Goal: Information Seeking & Learning: Learn about a topic

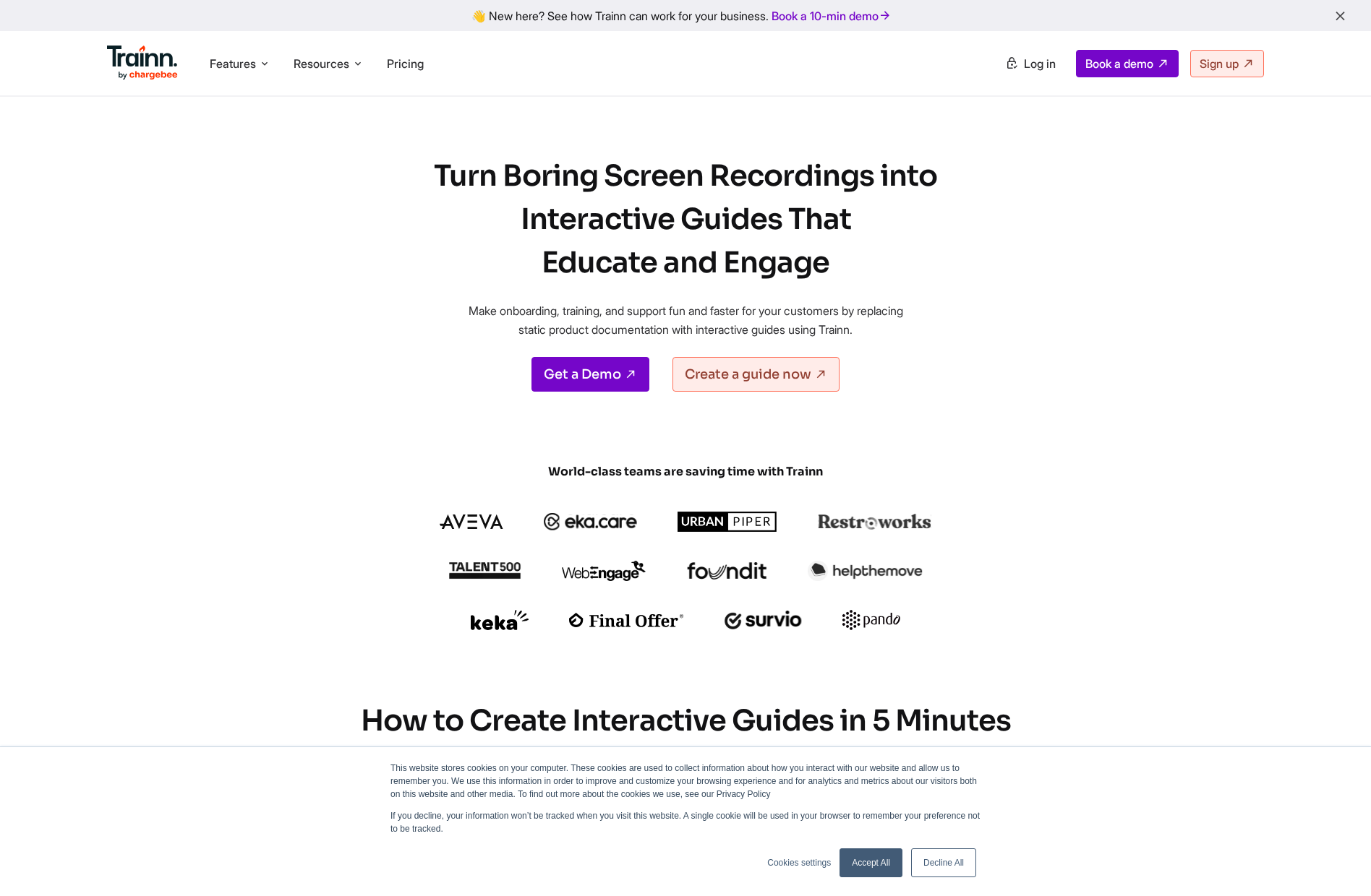
click at [933, 858] on link "Decline All" at bounding box center [944, 863] width 65 height 29
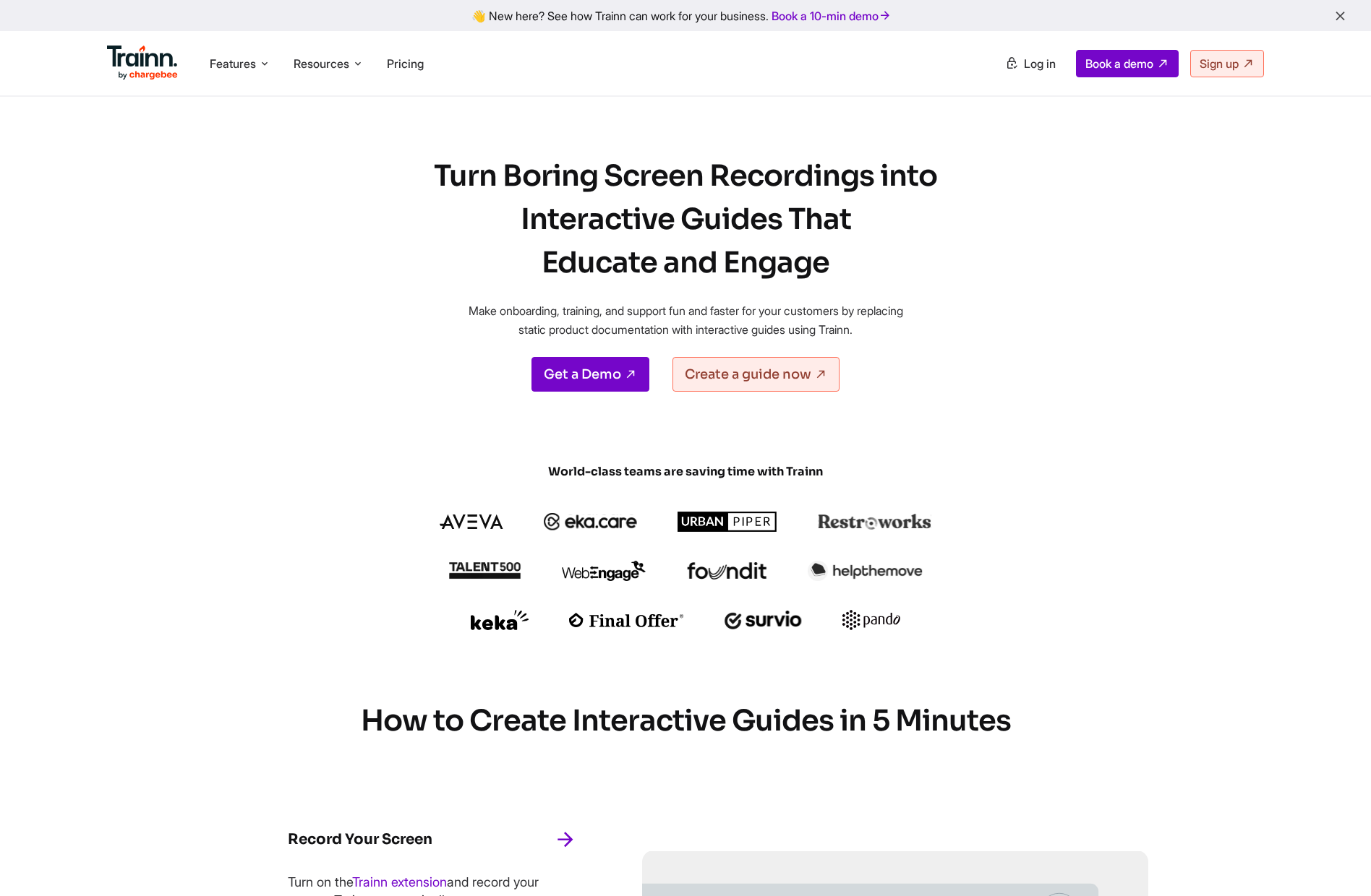
drag, startPoint x: 370, startPoint y: 120, endPoint x: 880, endPoint y: 283, distance: 535.4
drag, startPoint x: 880, startPoint y: 283, endPoint x: 919, endPoint y: 283, distance: 39.0
click at [881, 283] on h1 "Turn Boring Screen Recordings into Interactive Guides That Educate and Engage" at bounding box center [686, 219] width 564 height 130
drag, startPoint x: 910, startPoint y: 280, endPoint x: 411, endPoint y: 170, distance: 511.0
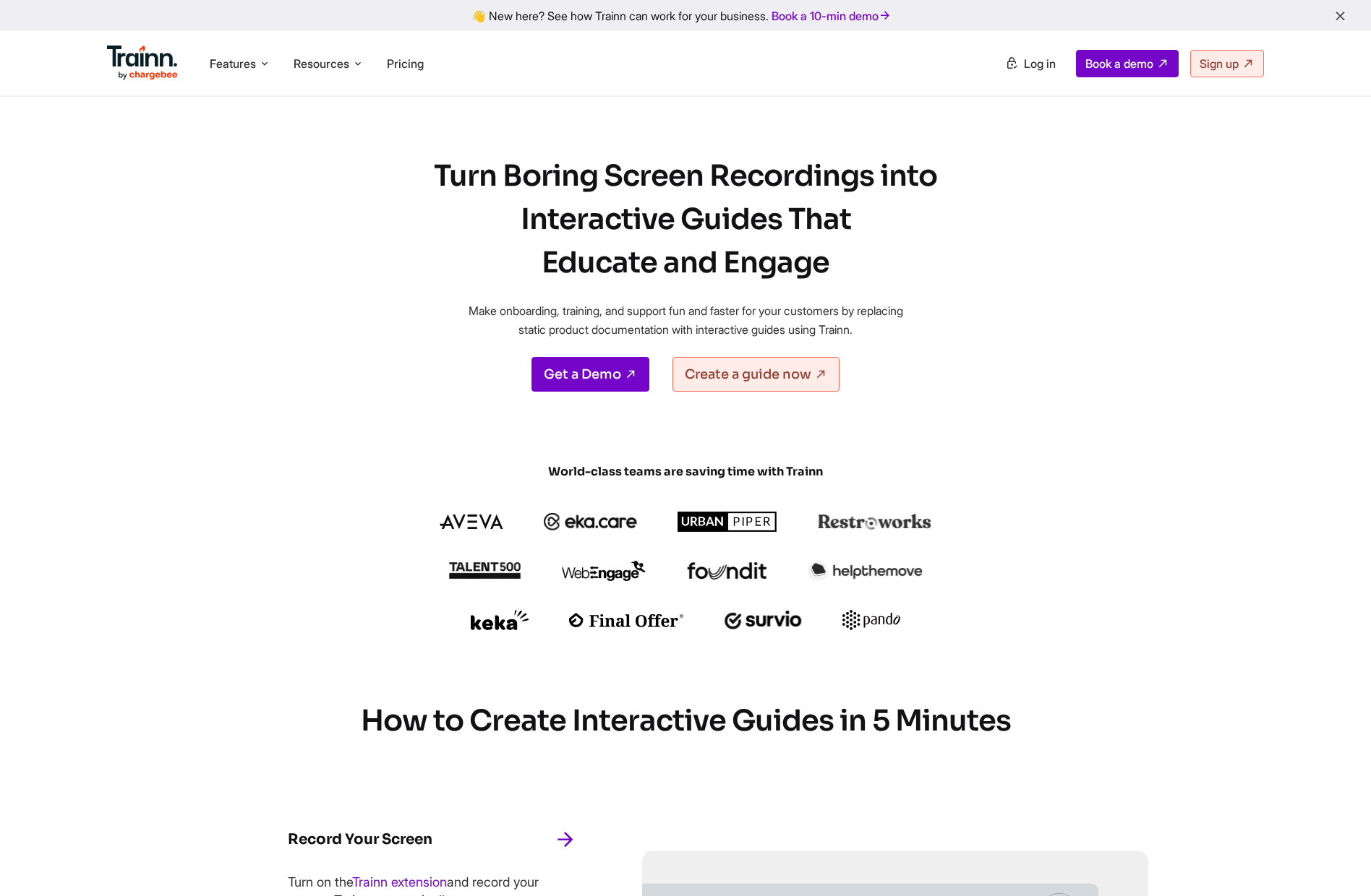
click at [407, 169] on h1 "Turn Boring Screen Recordings into Interactive Guides That Educate and Engage" at bounding box center [686, 219] width 564 height 130
click at [411, 170] on h1 "Turn Boring Screen Recordings into Interactive Guides That Educate and Engage" at bounding box center [686, 219] width 564 height 130
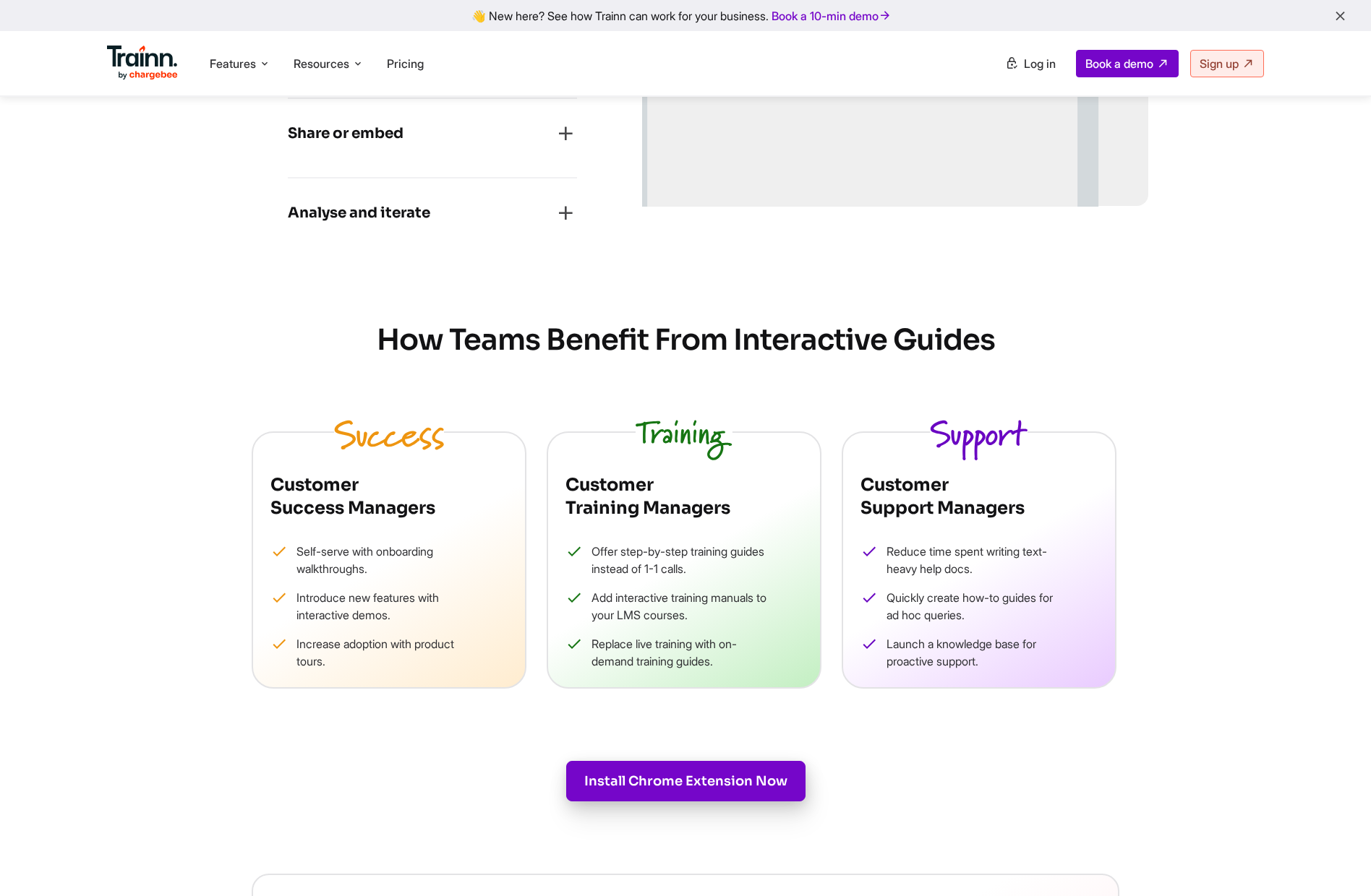
scroll to position [1105, 0]
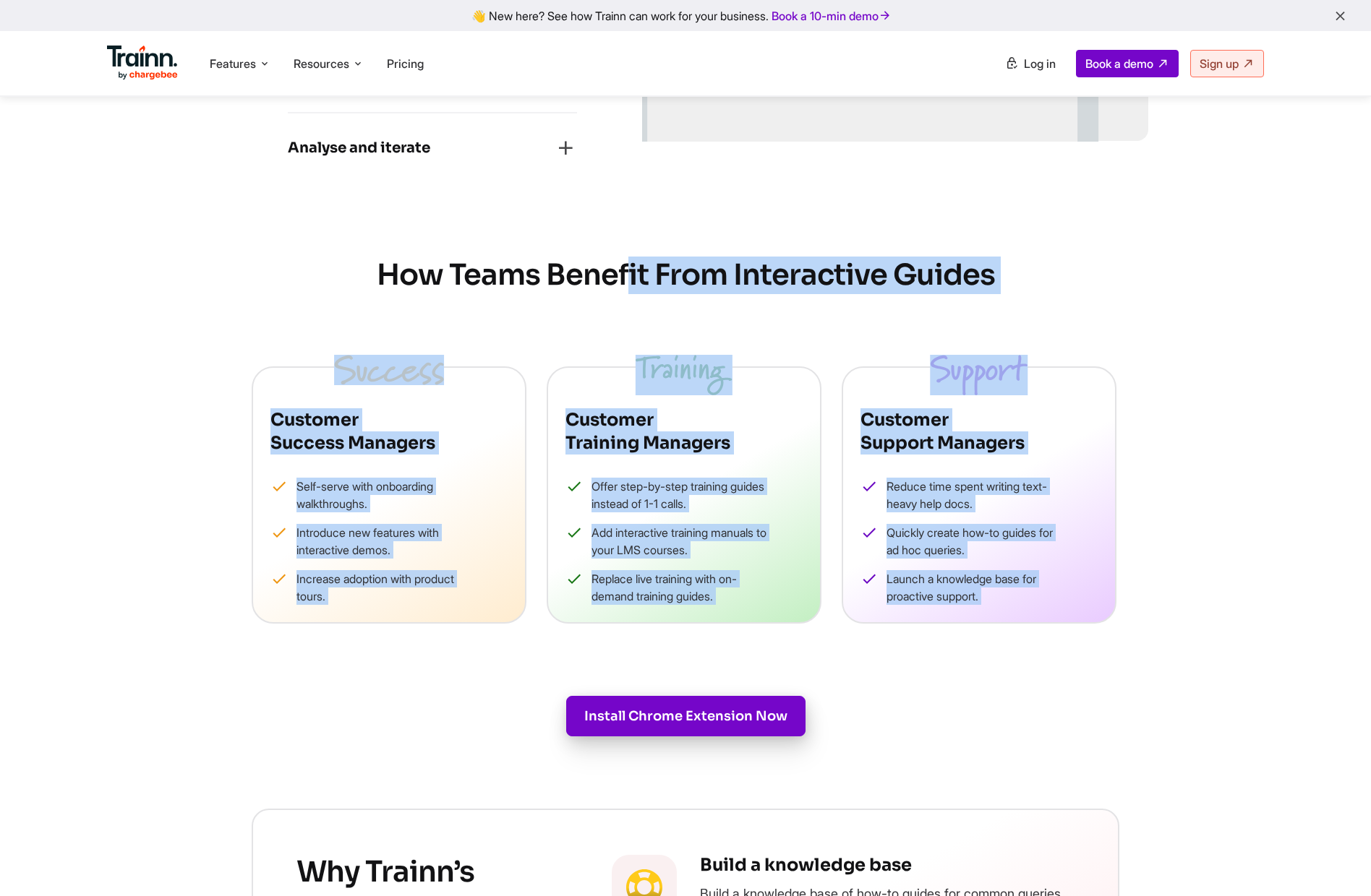
drag, startPoint x: 313, startPoint y: 284, endPoint x: 1053, endPoint y: 637, distance: 819.9
click at [1050, 641] on div "Turn Boring Screen Recordings into Interactive Guides That Educate and Engage M…" at bounding box center [685, 787] width 1215 height 3474
click at [1053, 637] on div "Turn Boring Screen Recordings into Interactive Guides That Educate and Engage M…" at bounding box center [685, 787] width 1215 height 3474
drag, startPoint x: 1053, startPoint y: 634, endPoint x: 297, endPoint y: 271, distance: 838.6
click at [297, 271] on div "Turn Boring Screen Recordings into Interactive Guides That Educate and Engage M…" at bounding box center [685, 787] width 1215 height 3474
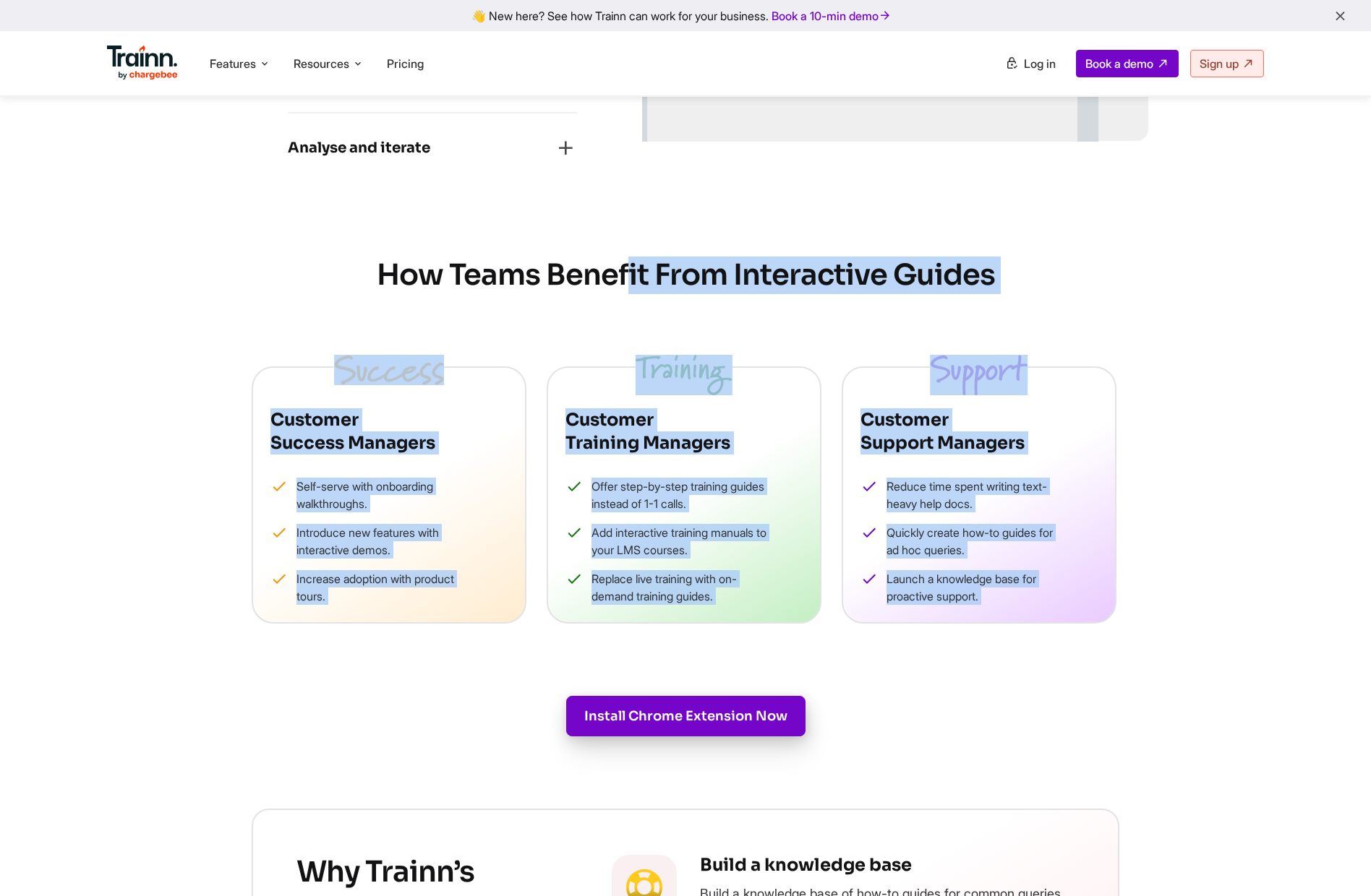
click at [300, 269] on h2 "How Teams Benefit From Interactive Guides" at bounding box center [685, 275] width 867 height 38
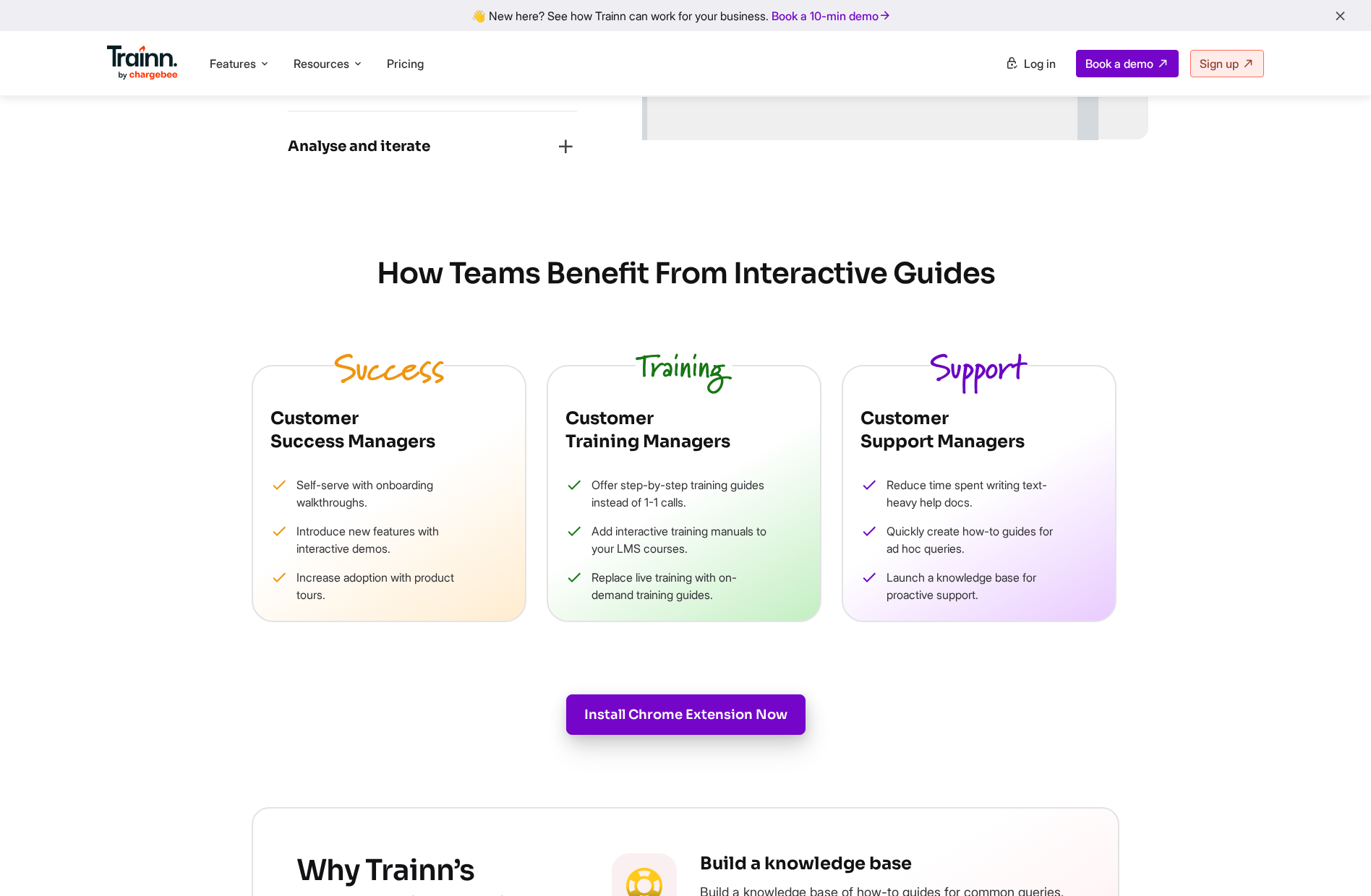
scroll to position [1109, 0]
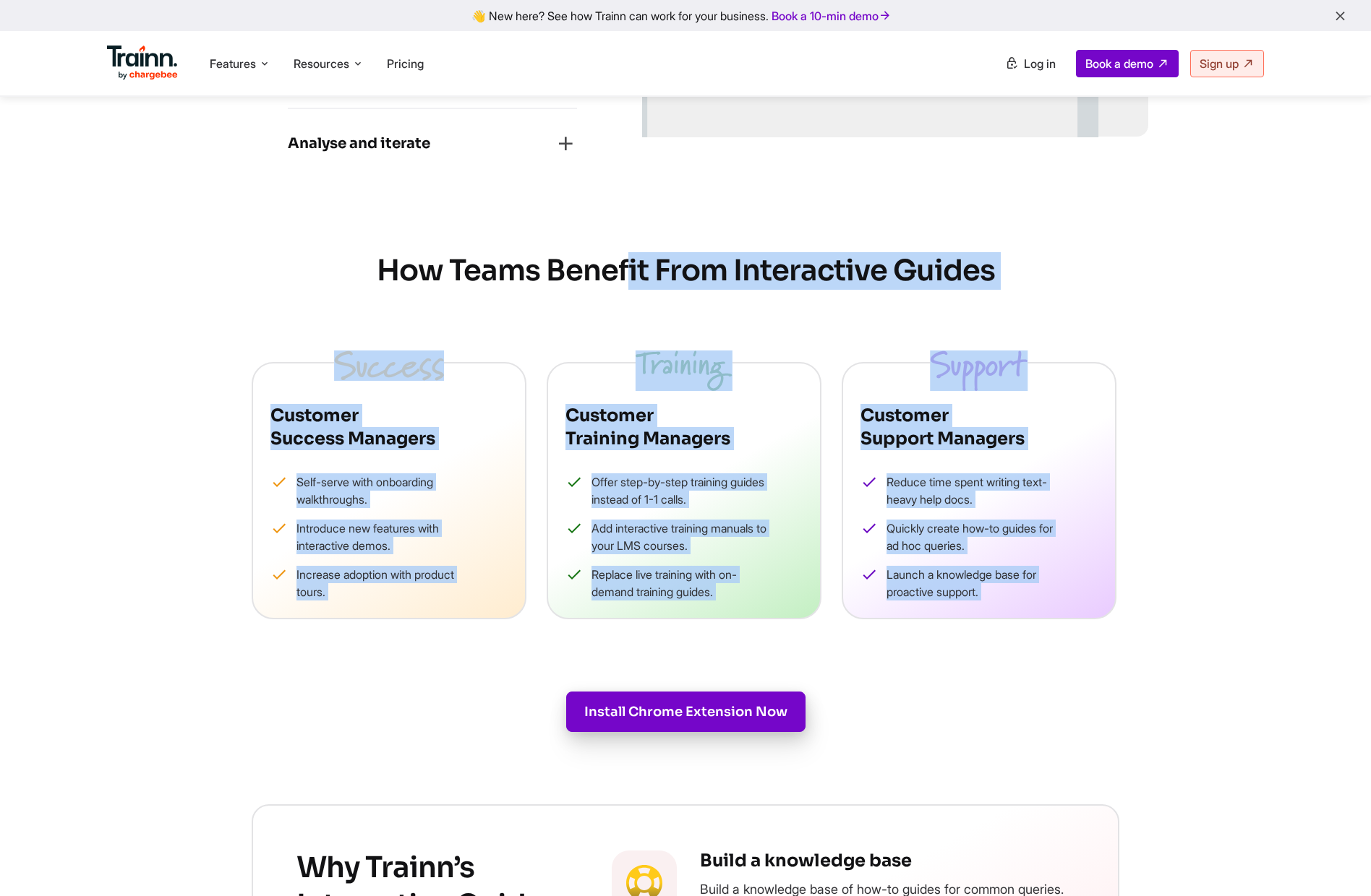
drag, startPoint x: 373, startPoint y: 276, endPoint x: 995, endPoint y: 658, distance: 729.9
click at [962, 675] on div "Turn Boring Screen Recordings into Interactive Guides That Educate and Engage M…" at bounding box center [685, 783] width 1215 height 3474
drag, startPoint x: 995, startPoint y: 658, endPoint x: 1029, endPoint y: 622, distance: 49.5
click at [997, 656] on div "Turn Boring Screen Recordings into Interactive Guides That Educate and Engage M…" at bounding box center [685, 783] width 1215 height 3474
drag, startPoint x: 1031, startPoint y: 621, endPoint x: 366, endPoint y: 277, distance: 748.7
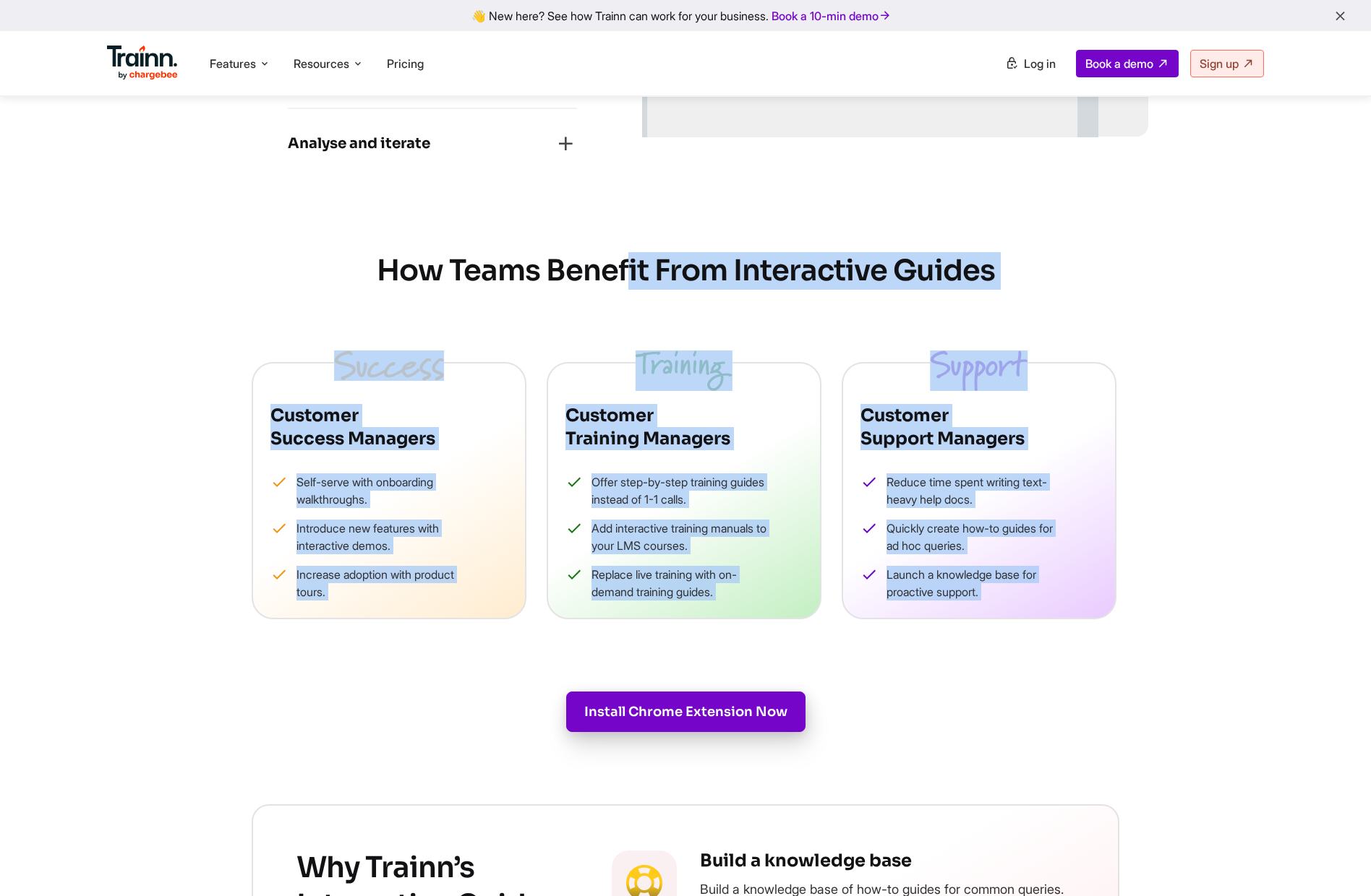
click at [366, 277] on div "Turn Boring Screen Recordings into Interactive Guides That Educate and Engage M…" at bounding box center [685, 783] width 1215 height 3474
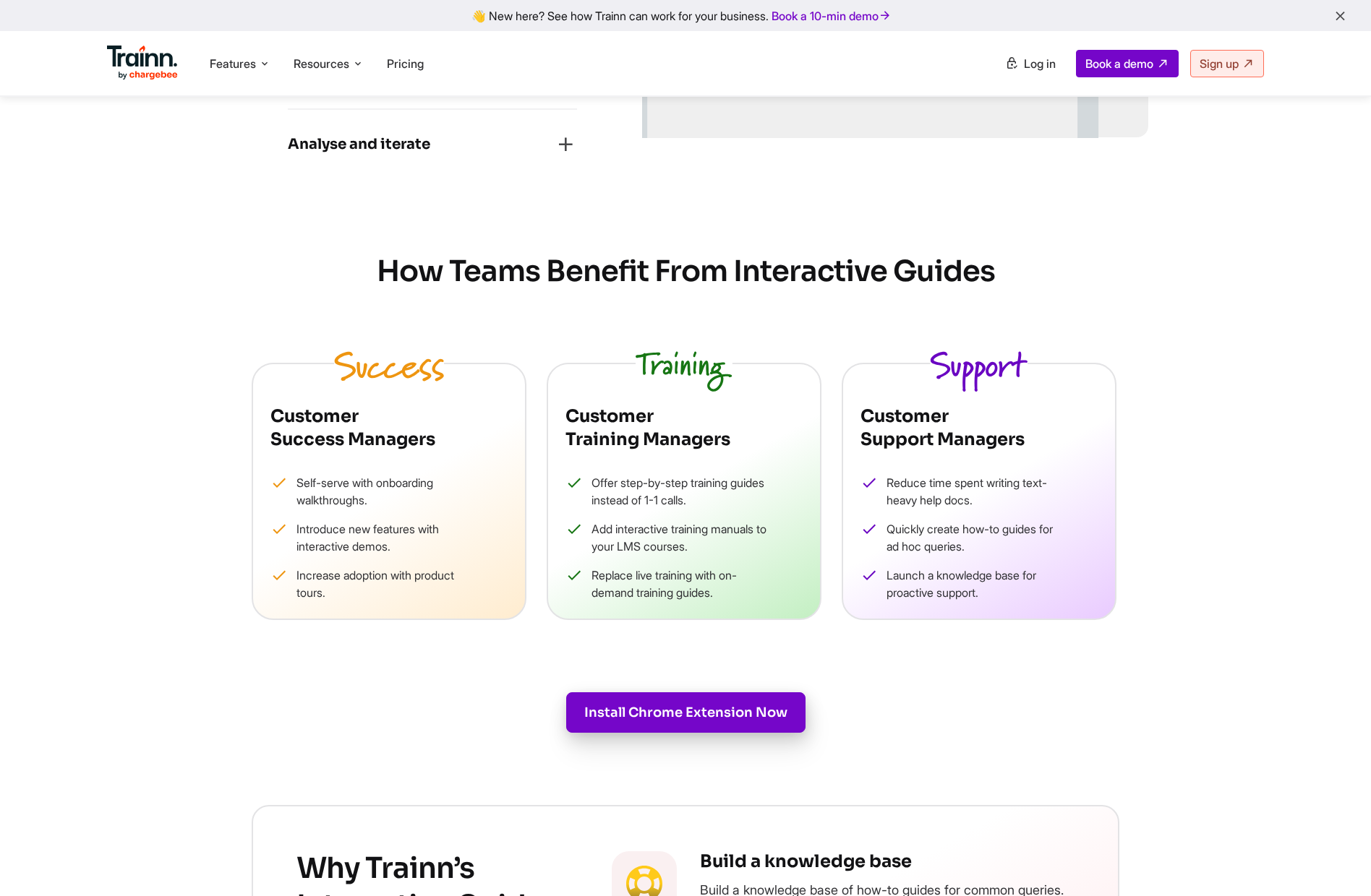
drag, startPoint x: 366, startPoint y: 277, endPoint x: 371, endPoint y: 255, distance: 22.6
click at [367, 273] on h2 "How Teams Benefit From Interactive Guides" at bounding box center [685, 272] width 867 height 38
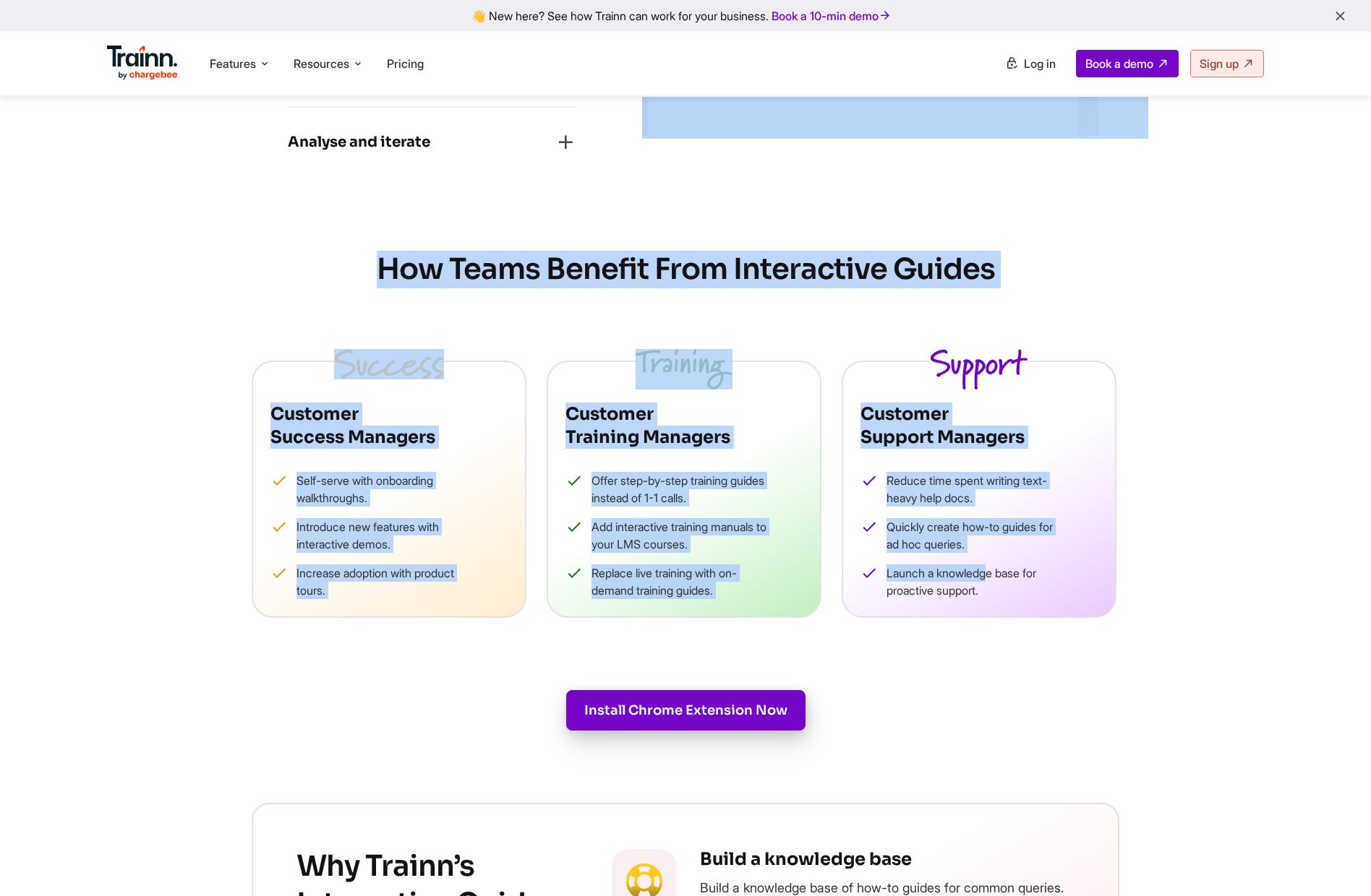
drag, startPoint x: 393, startPoint y: 259, endPoint x: 1040, endPoint y: 600, distance: 731.4
click at [1024, 591] on div "Turn Boring Screen Recordings into Interactive Guides That Educate and Engage M…" at bounding box center [685, 781] width 1215 height 3474
drag, startPoint x: 1040, startPoint y: 600, endPoint x: 388, endPoint y: 270, distance: 730.8
click at [388, 270] on div "How Teams Benefit From Interactive Guides Customer Success Managers Self-serve …" at bounding box center [686, 434] width 1041 height 367
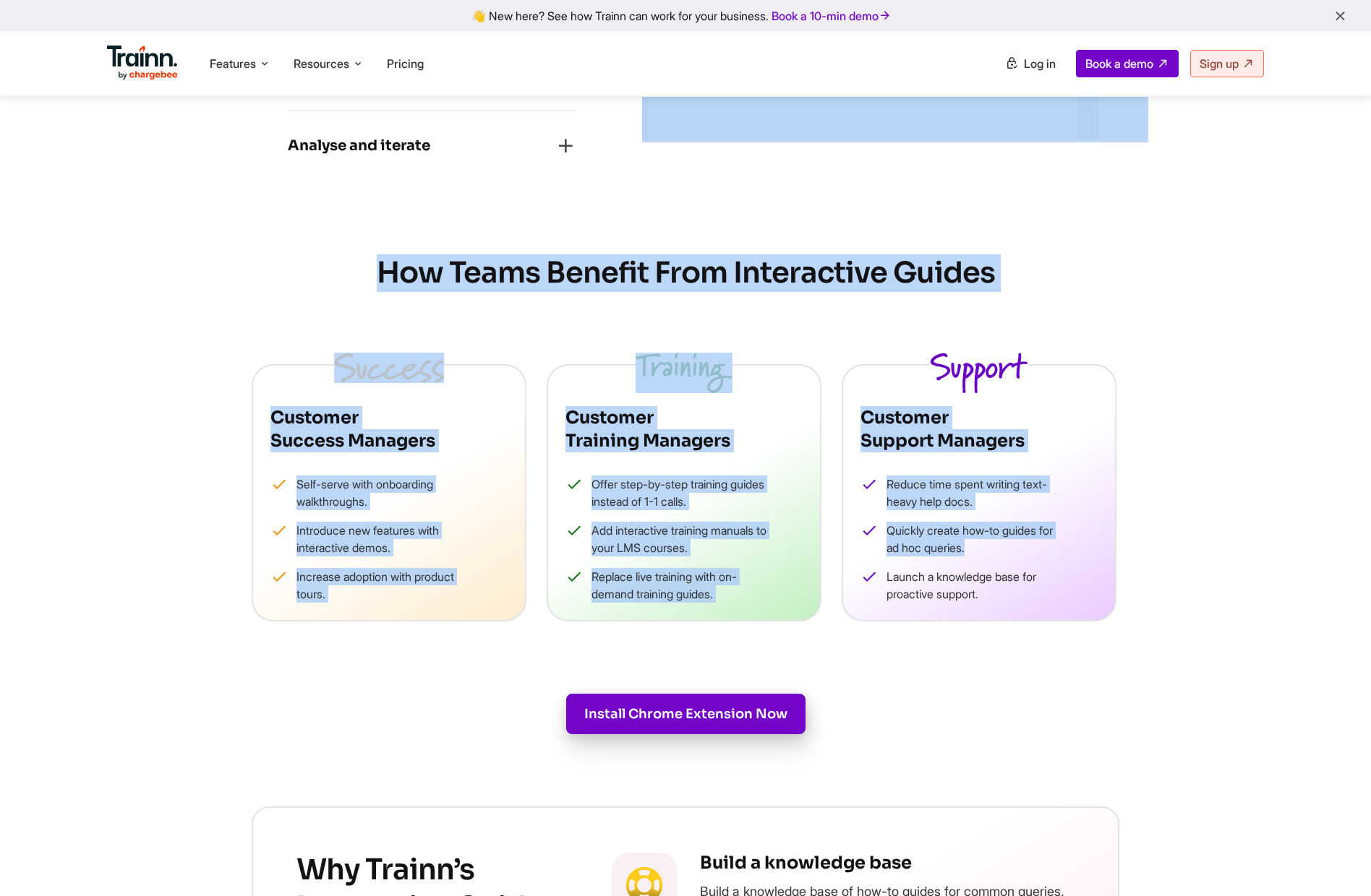
click at [388, 270] on h2 "How Teams Benefit From Interactive Guides" at bounding box center [685, 273] width 867 height 38
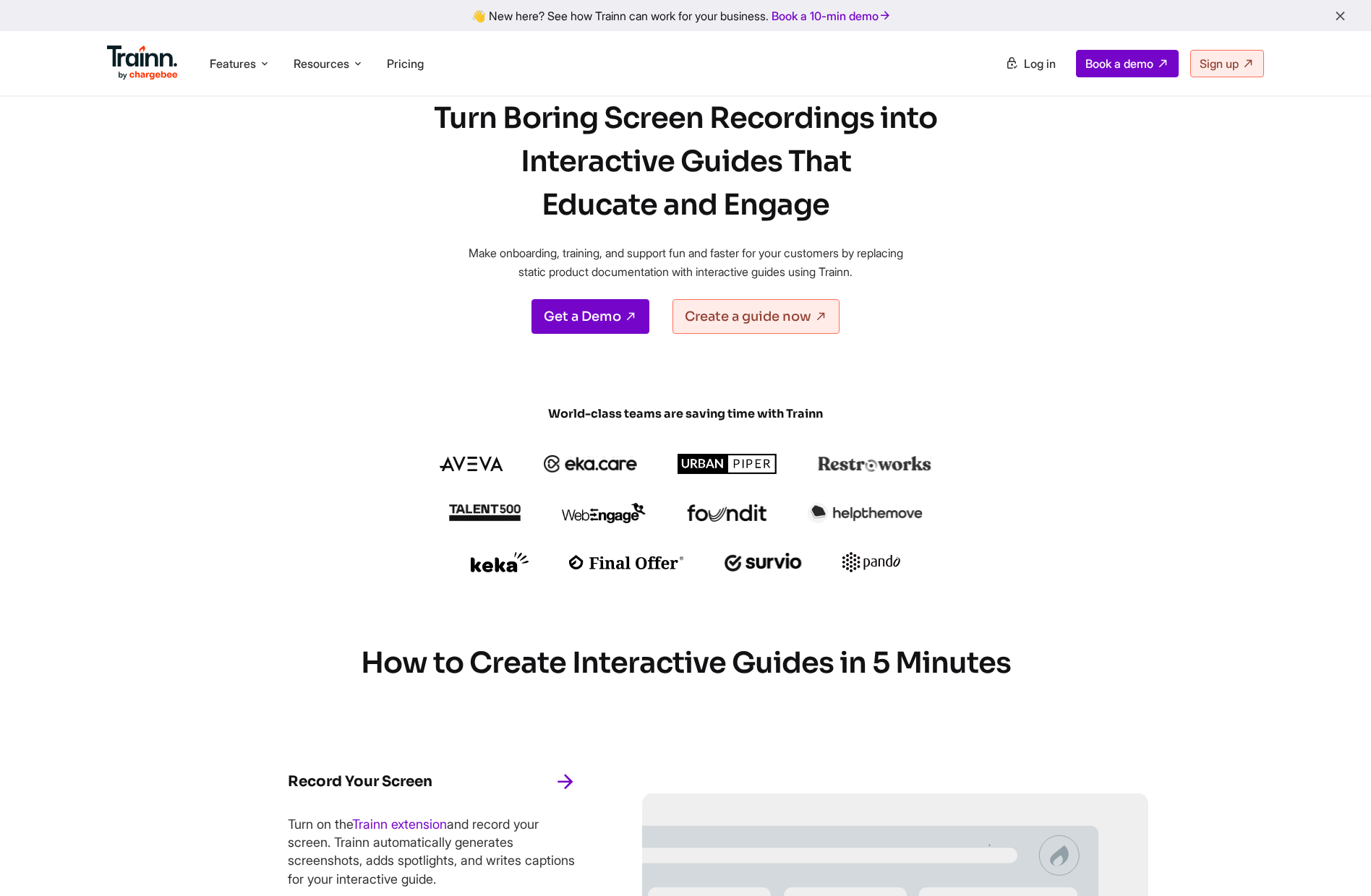
scroll to position [0, 0]
